Goal: Task Accomplishment & Management: Use online tool/utility

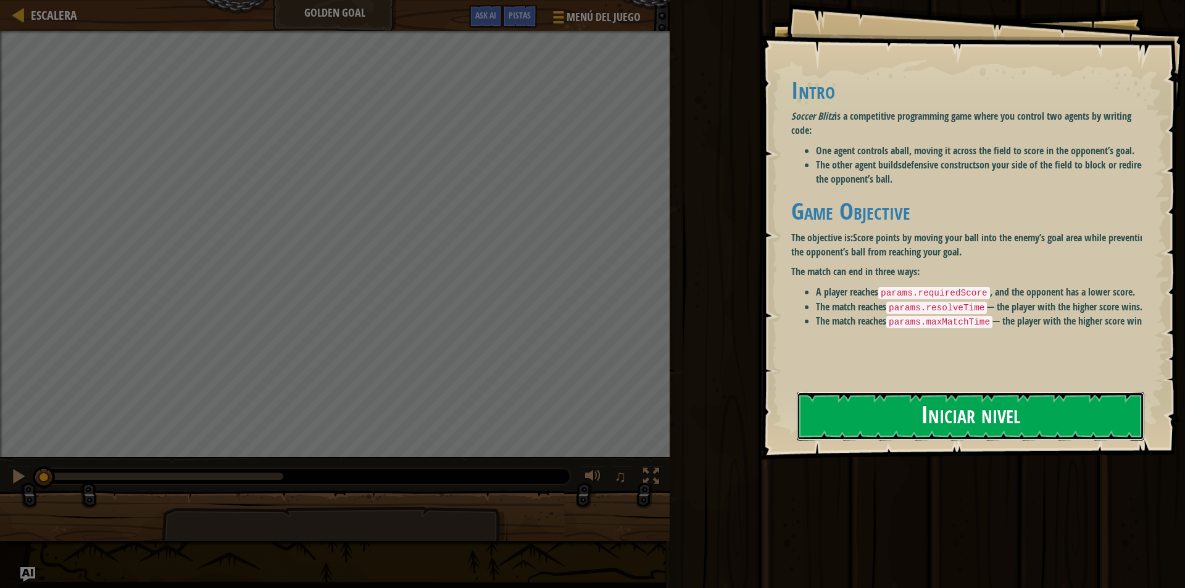
click at [1002, 419] on button "Iniciar nivel" at bounding box center [970, 416] width 347 height 49
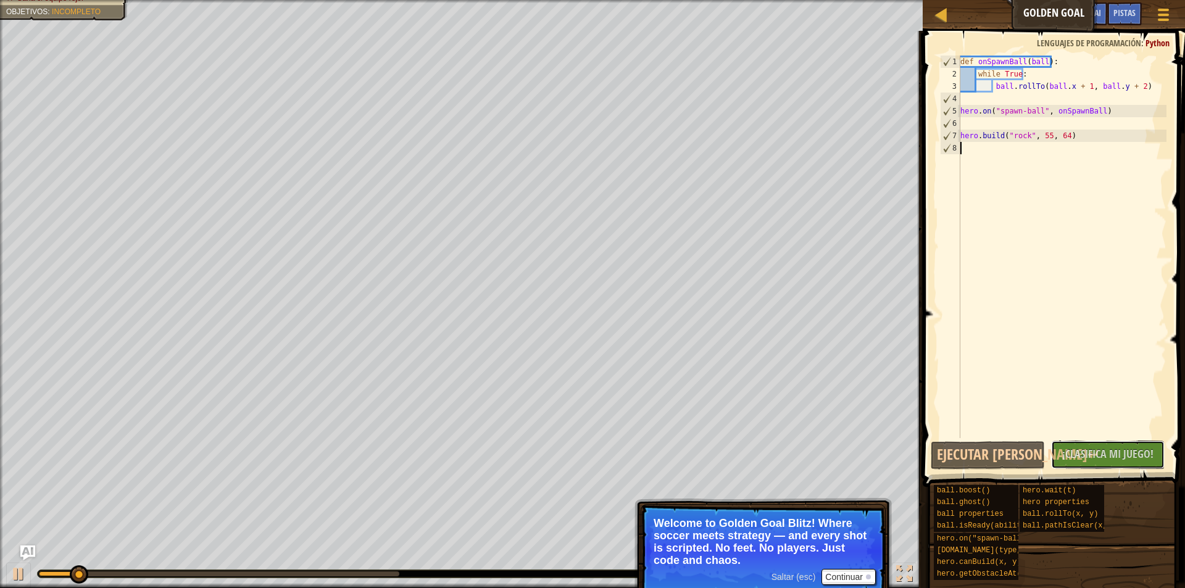
click at [1090, 455] on span "¡Clasifica Mi Juego!" at bounding box center [1107, 453] width 91 height 15
click at [989, 454] on button "Ejecutar [PERSON_NAME]↵" at bounding box center [988, 455] width 114 height 28
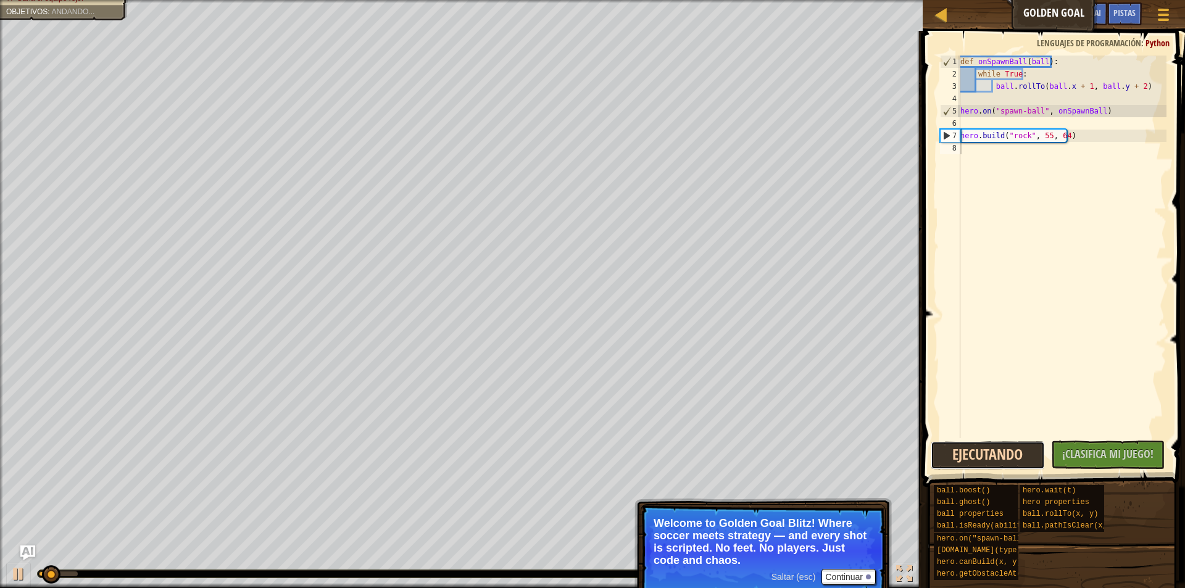
click at [989, 454] on button "Ejecutando" at bounding box center [988, 455] width 114 height 28
click at [980, 451] on button "Ejecutando" at bounding box center [988, 455] width 114 height 28
click at [978, 464] on button "Ejecutando" at bounding box center [988, 455] width 114 height 28
click at [838, 574] on button "Continuar" at bounding box center [848, 577] width 54 height 16
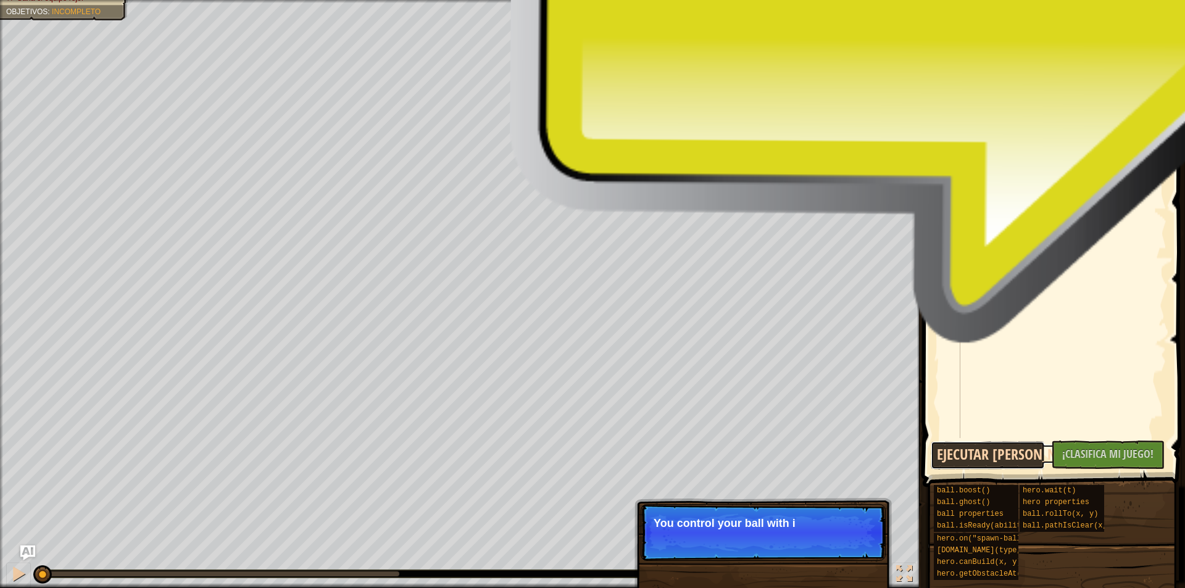
click at [1008, 451] on button "Ejecutar [PERSON_NAME]↵" at bounding box center [988, 455] width 114 height 28
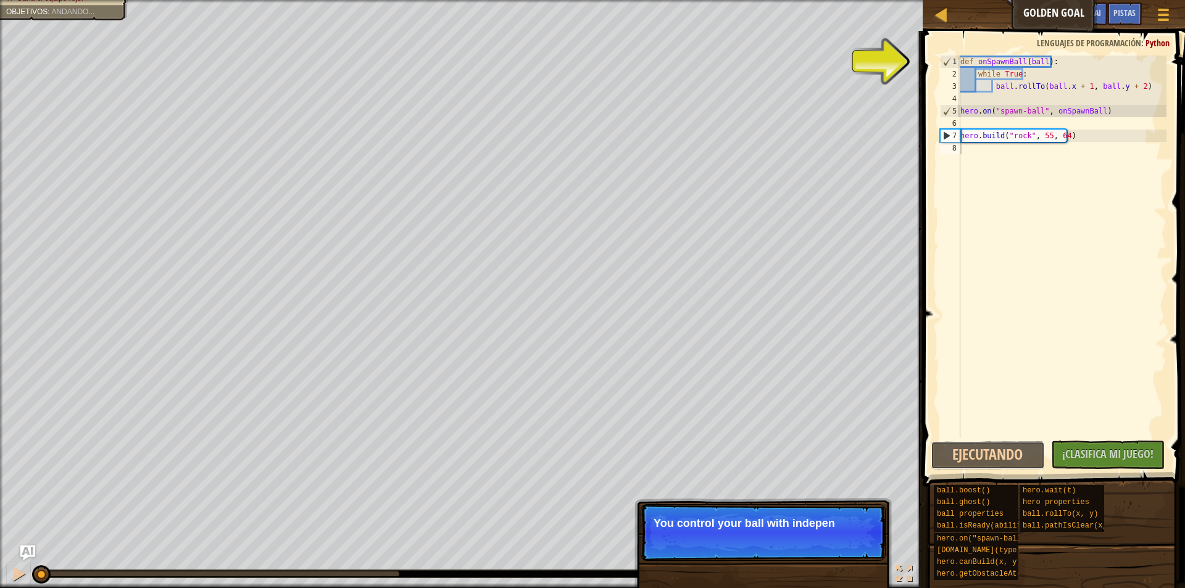
drag, startPoint x: 1008, startPoint y: 451, endPoint x: 924, endPoint y: 476, distance: 88.4
click at [995, 451] on button "Ejecutando" at bounding box center [988, 455] width 114 height 28
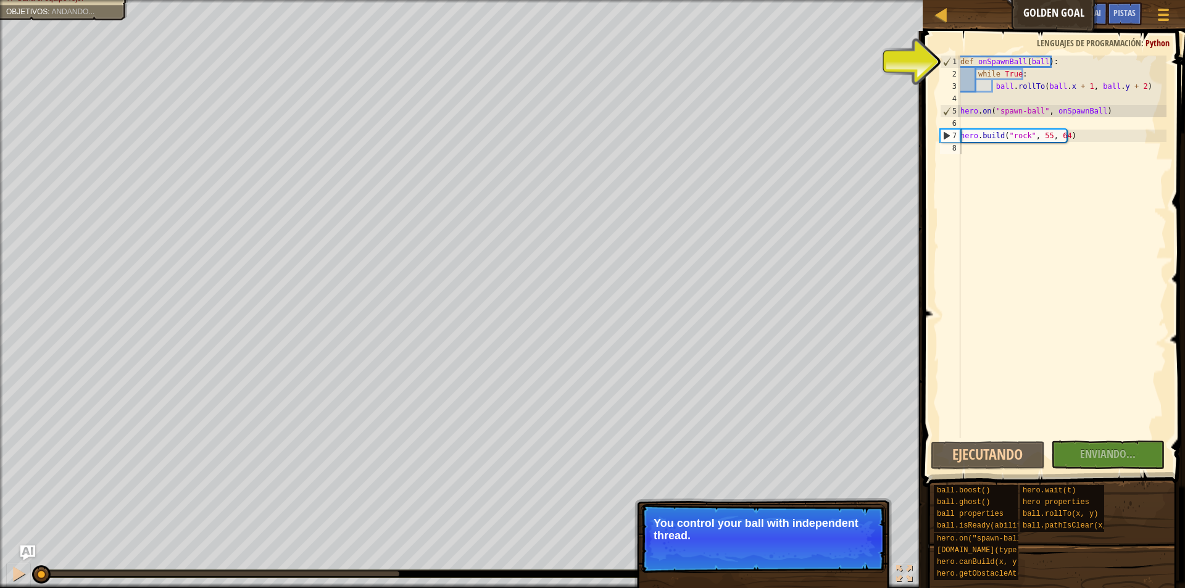
click at [785, 539] on p "You control your ball with independent thread." at bounding box center [763, 529] width 219 height 25
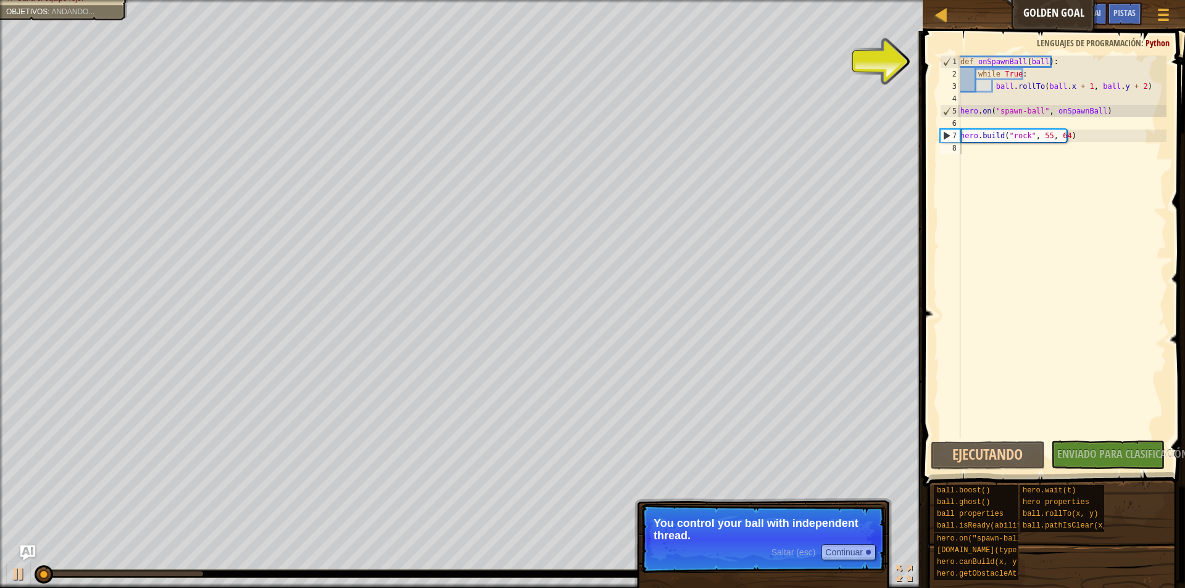
click at [836, 567] on p "Saltar (esc) Continuar You control your ball with independent thread." at bounding box center [763, 538] width 245 height 69
click at [850, 546] on button "Continuar" at bounding box center [848, 552] width 54 height 16
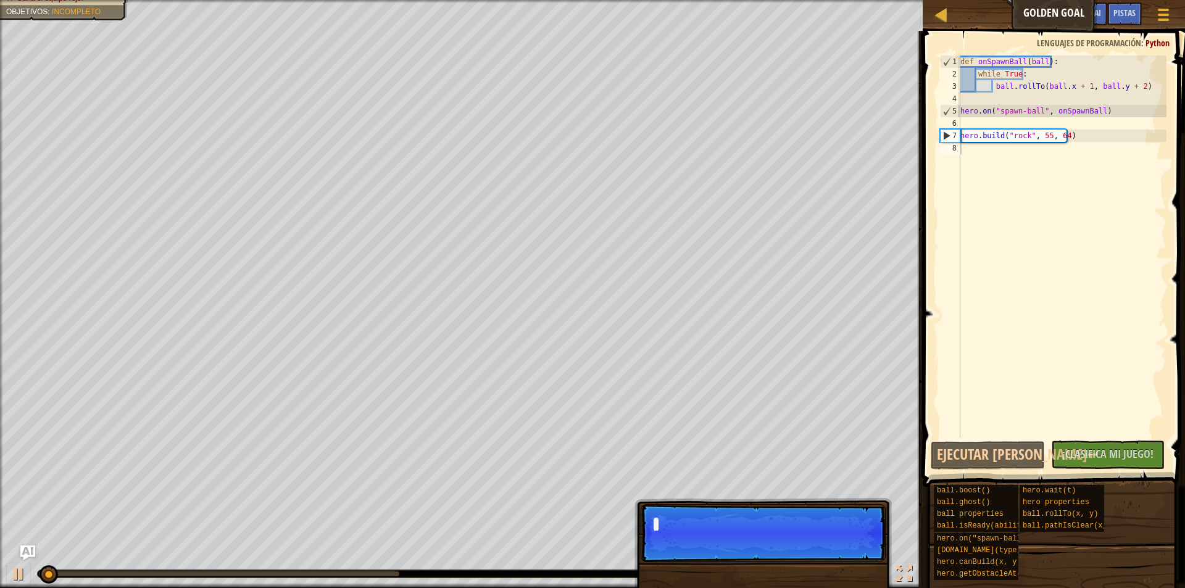
click at [850, 546] on div "Saltar (esc) Continuar" at bounding box center [762, 595] width 257 height 183
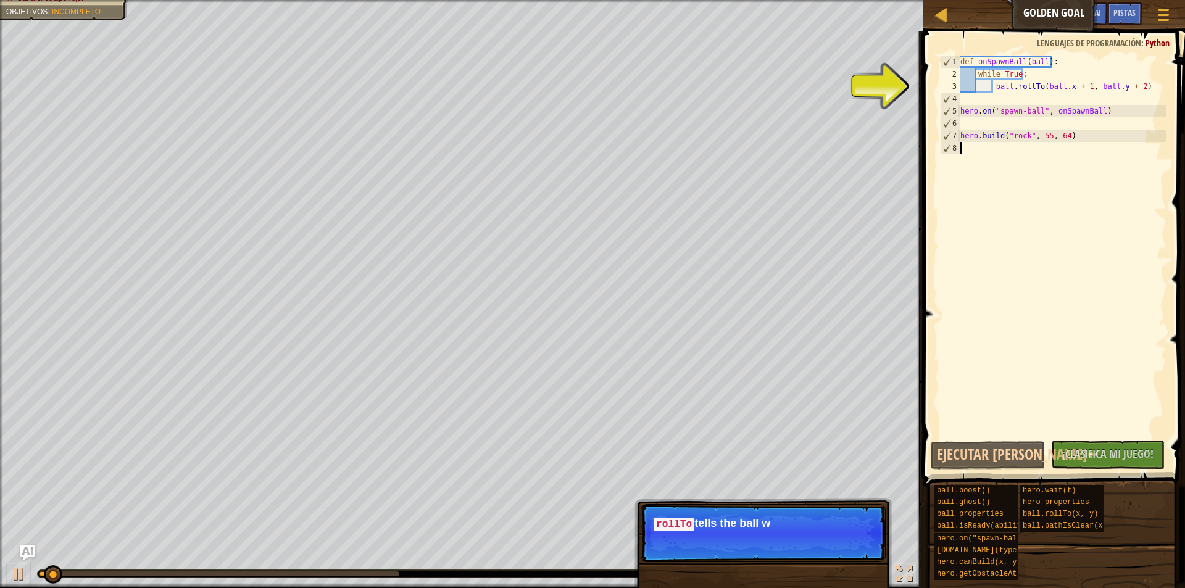
click at [846, 545] on p "Saltar (esc) Continuar rollTo tells the ball w" at bounding box center [763, 533] width 245 height 58
click at [846, 545] on p "Saltar (esc) Continuar rollTo tells the ball which wa" at bounding box center [763, 533] width 245 height 58
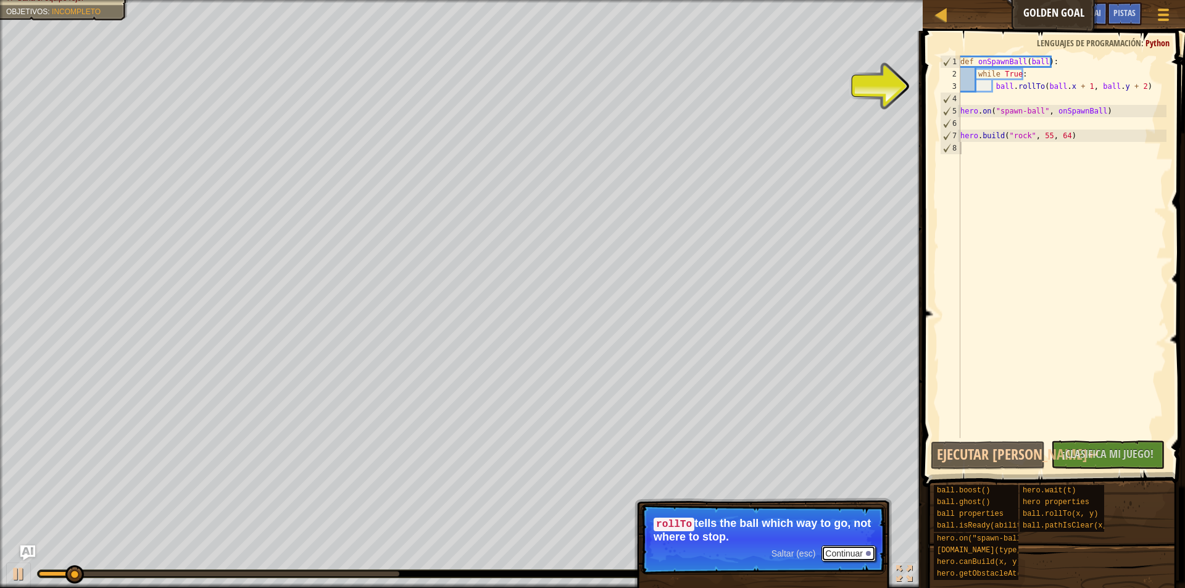
click at [835, 549] on button "Continuar" at bounding box center [848, 554] width 54 height 16
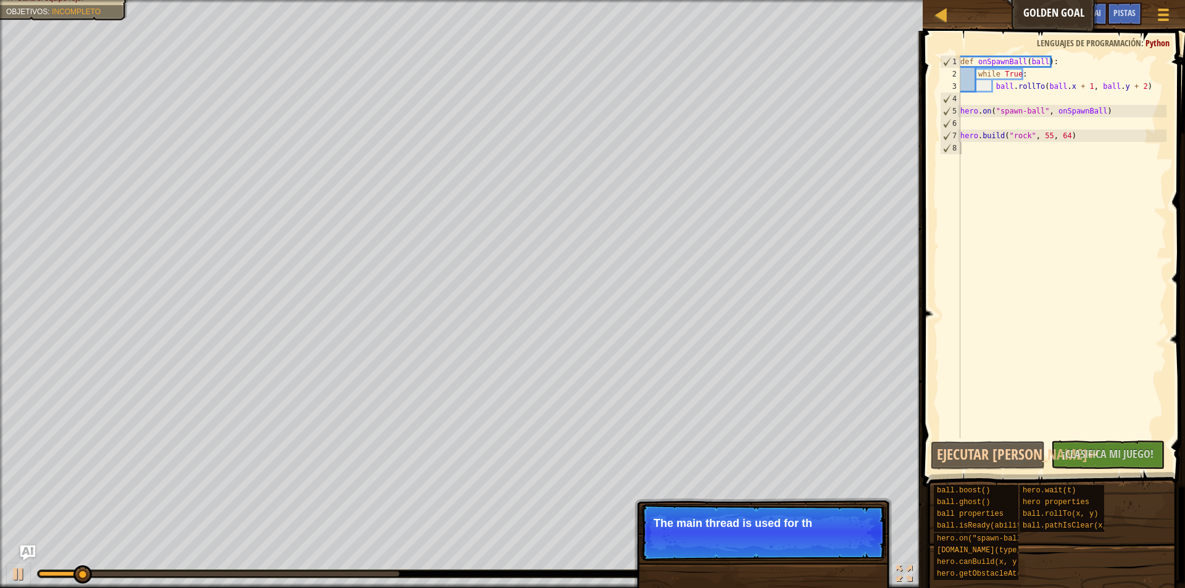
click at [835, 549] on p "Saltar (esc) Continuar The main thread is used for th" at bounding box center [763, 532] width 245 height 57
click at [835, 549] on p "Saltar (esc) Continuar The main thread is used for the defe" at bounding box center [763, 532] width 245 height 57
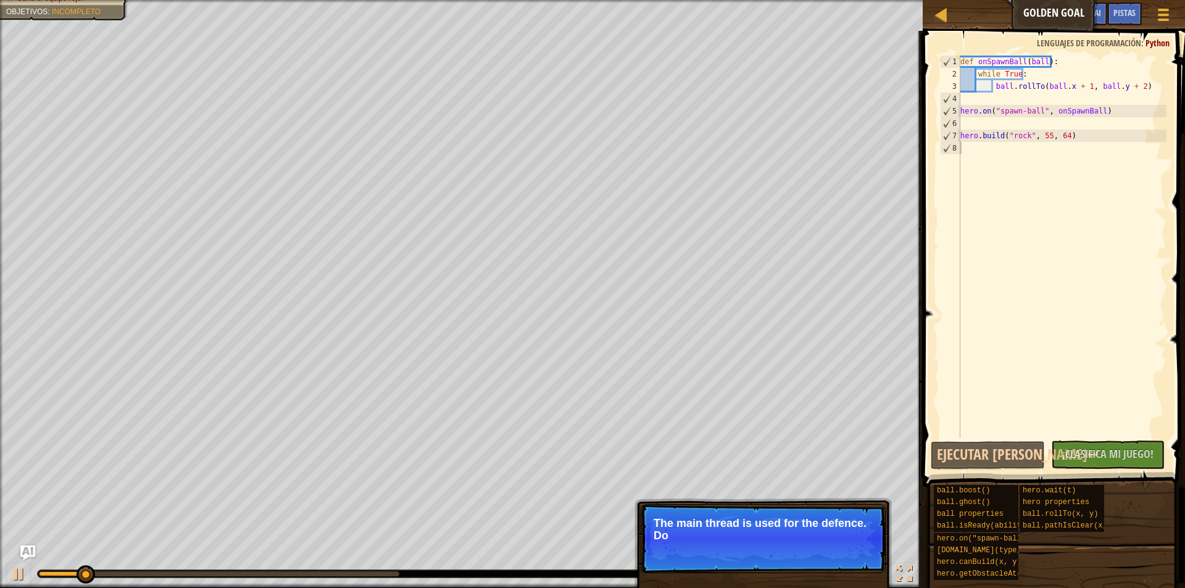
click at [835, 549] on p "Saltar (esc) Continuar The main thread is used for the defence. Do" at bounding box center [763, 538] width 245 height 69
click at [845, 558] on p "Saltar (esc) Continuar The main thread is used for the defence. Don't let them g" at bounding box center [763, 538] width 245 height 69
click at [845, 558] on p "Saltar (esc) Continuar The main thread is used for the defence. Don't let them …" at bounding box center [763, 538] width 245 height 69
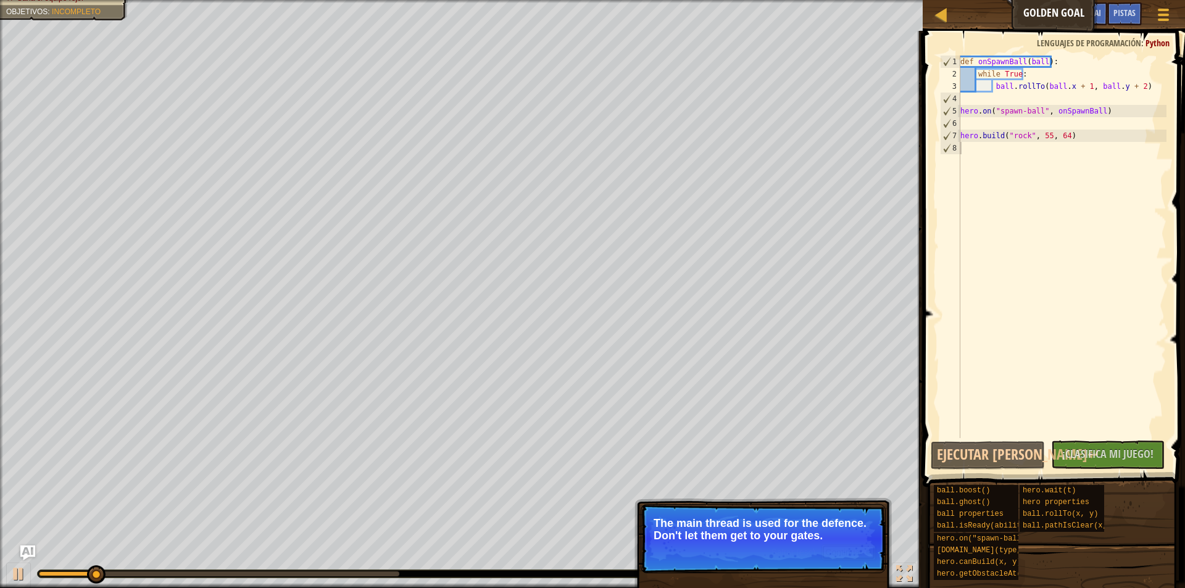
click at [839, 557] on button "Continuar" at bounding box center [848, 552] width 54 height 16
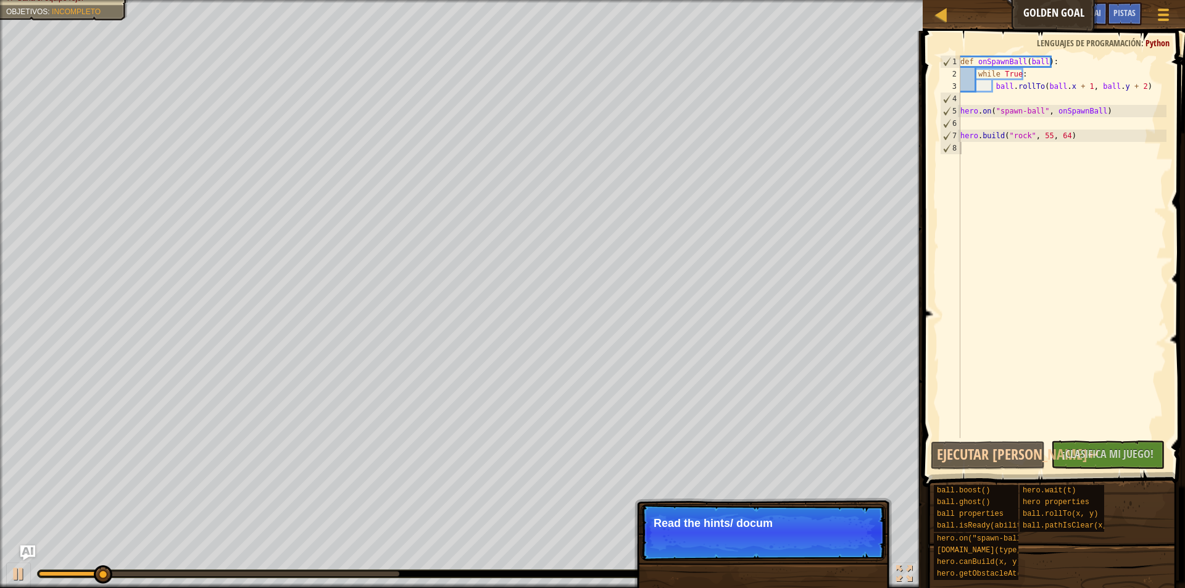
click at [842, 542] on p "Saltar (esc) Continuar Read the hints/ docum" at bounding box center [763, 532] width 245 height 57
click at [841, 548] on p "Saltar (esc) Continuar Read the hints/ documentatio" at bounding box center [763, 532] width 245 height 57
click at [841, 548] on p "Saltar (esc) Continuar Read the hints/ documentation to le" at bounding box center [763, 532] width 245 height 57
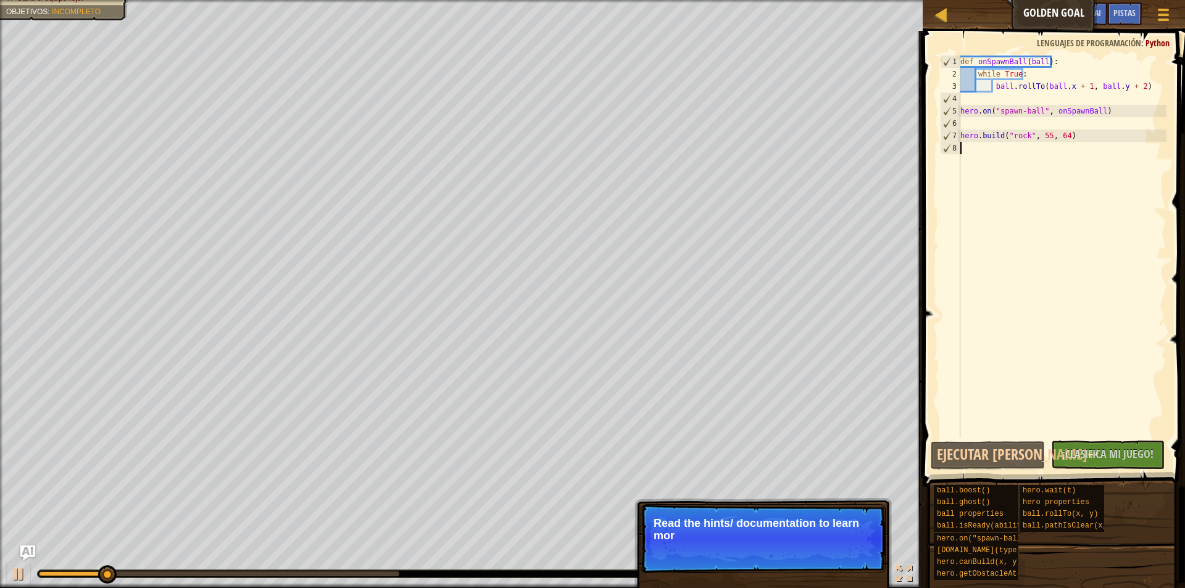
click at [841, 548] on p "Saltar (esc) Continuar Read the hints/ documentation to learn mor" at bounding box center [763, 538] width 245 height 69
drag, startPoint x: 841, startPoint y: 548, endPoint x: 835, endPoint y: 555, distance: 9.2
click at [835, 555] on p "Saltar (esc) Continuar Read the hints/ documentation to learn more about" at bounding box center [763, 538] width 245 height 69
click at [836, 550] on button "Continuar" at bounding box center [848, 552] width 54 height 16
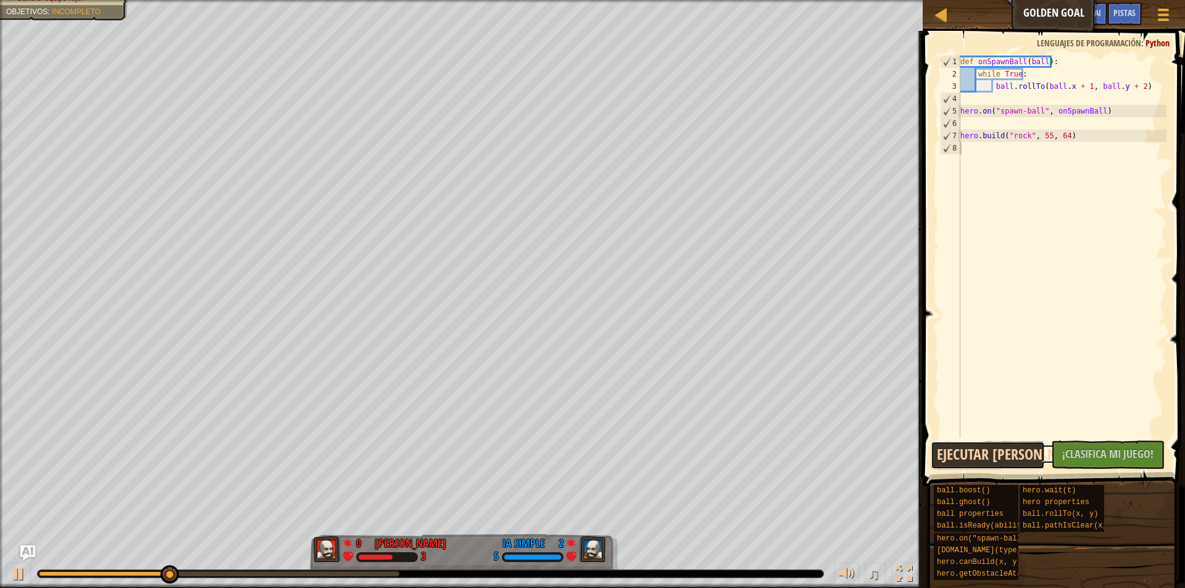
drag, startPoint x: 976, startPoint y: 447, endPoint x: 984, endPoint y: 443, distance: 9.1
click at [982, 444] on button "Ejecutar [PERSON_NAME]↵" at bounding box center [988, 455] width 114 height 28
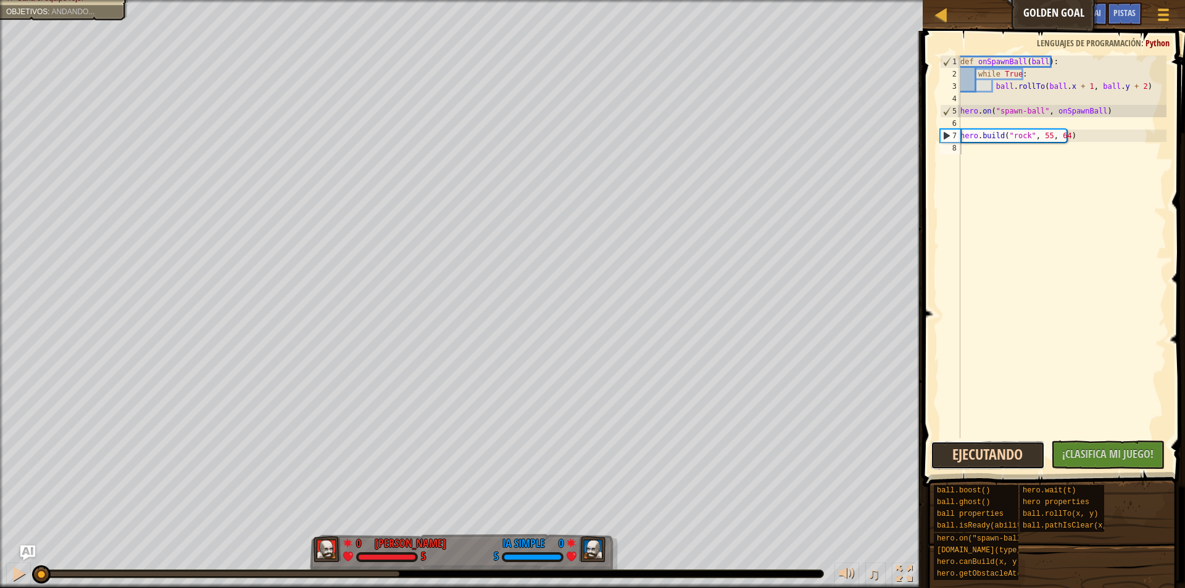
click at [984, 443] on button "Ejecutando" at bounding box center [988, 455] width 114 height 28
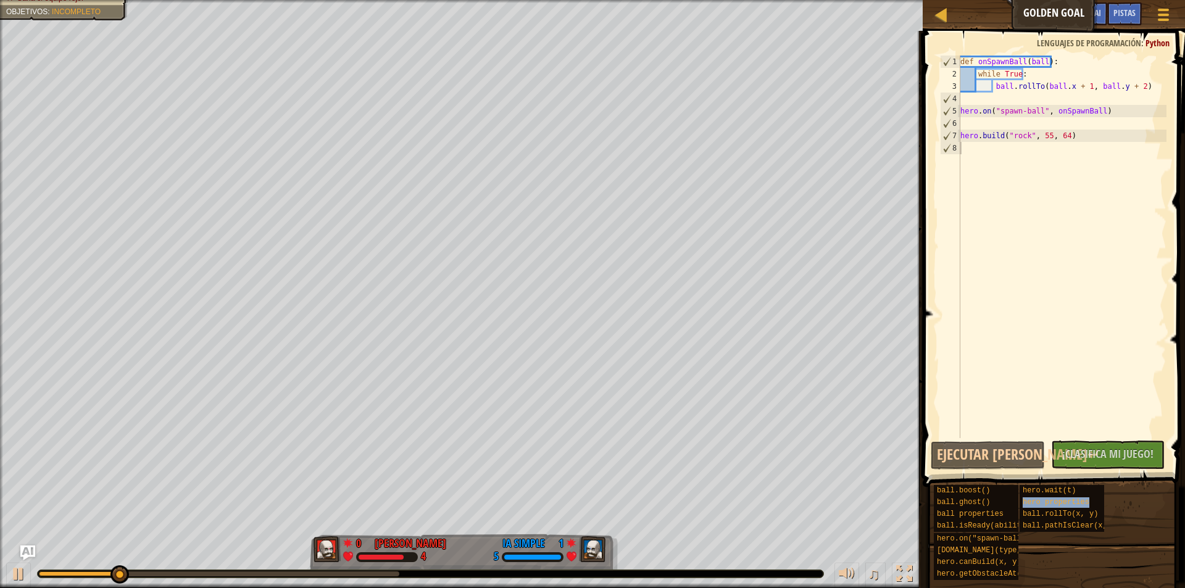
type textarea "hero properties"
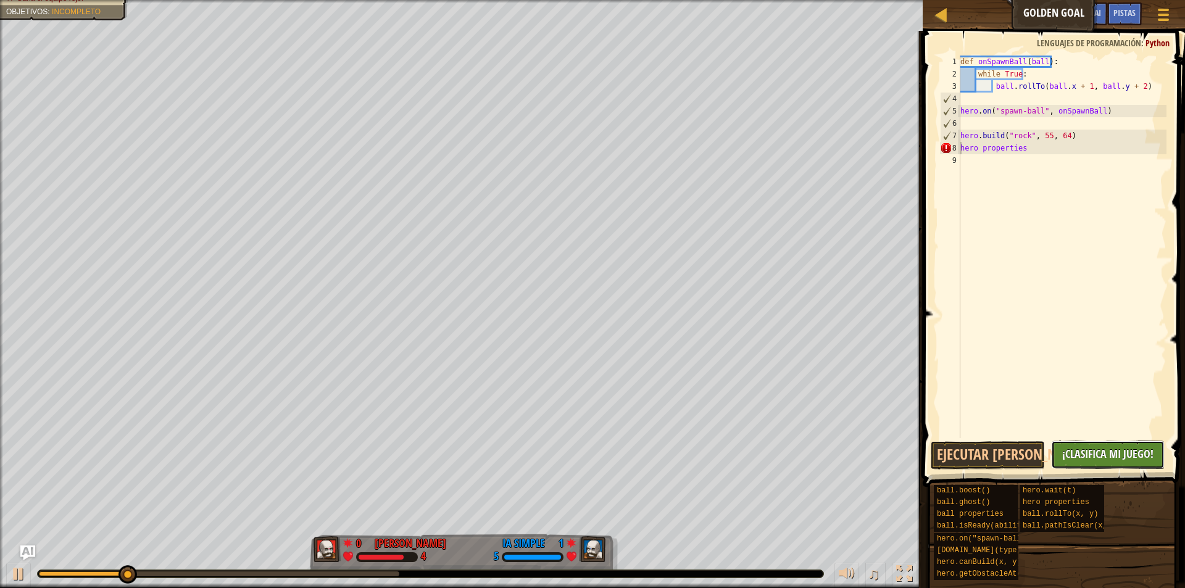
click at [1084, 453] on span "¡Clasifica Mi Juego!" at bounding box center [1107, 453] width 91 height 15
click at [1016, 446] on button "Ejecutar [PERSON_NAME]↵" at bounding box center [988, 455] width 114 height 28
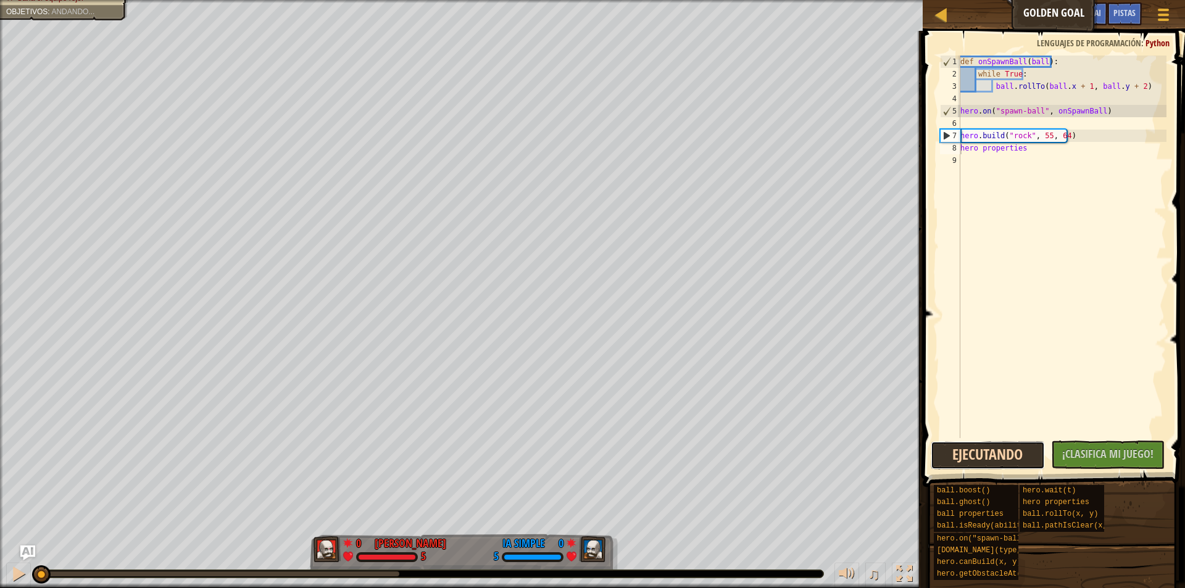
click at [1016, 446] on button "Ejecutando" at bounding box center [988, 455] width 114 height 28
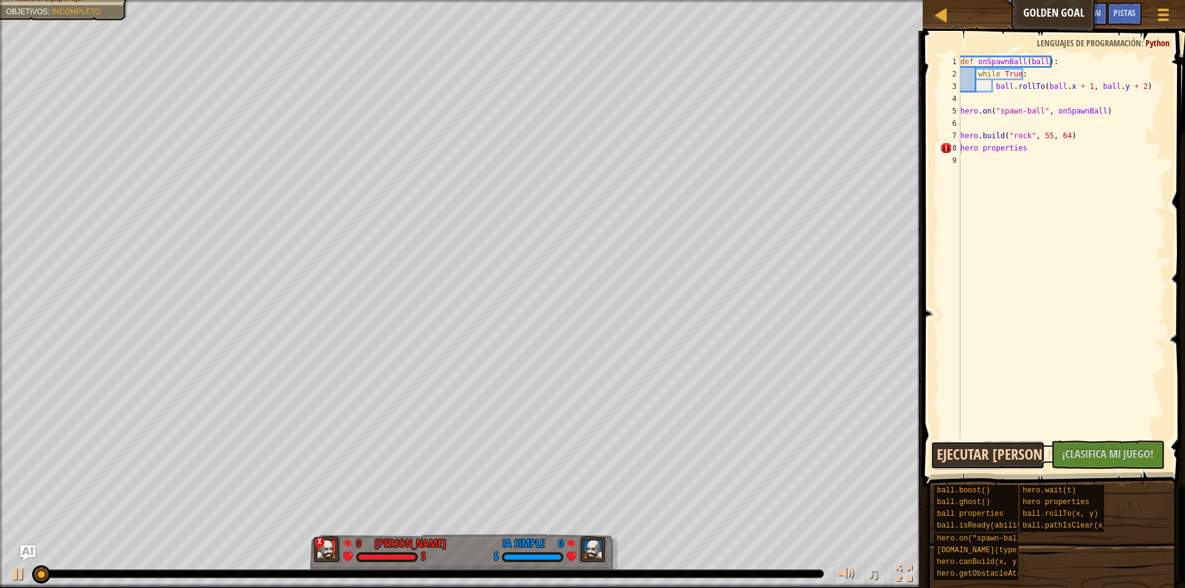
click at [1016, 446] on button "Ejecutar [PERSON_NAME]↵" at bounding box center [988, 455] width 114 height 28
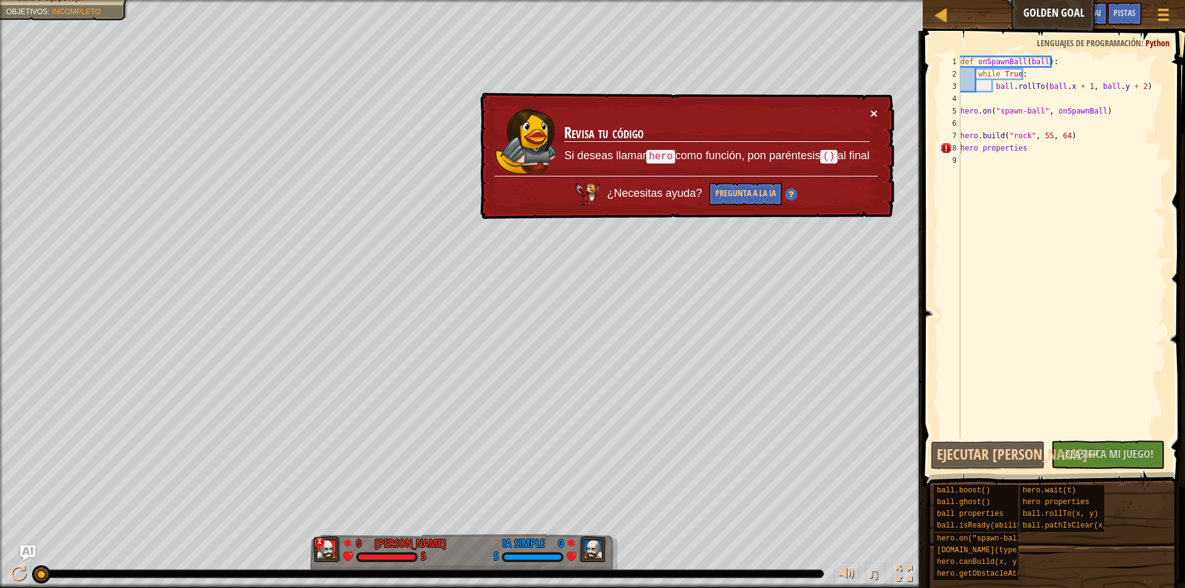
click at [872, 107] on div "× Revisa tu código Si deseas llamar hero como función, pon paréntesis () al fin…" at bounding box center [686, 156] width 417 height 127
